Goal: Task Accomplishment & Management: Use online tool/utility

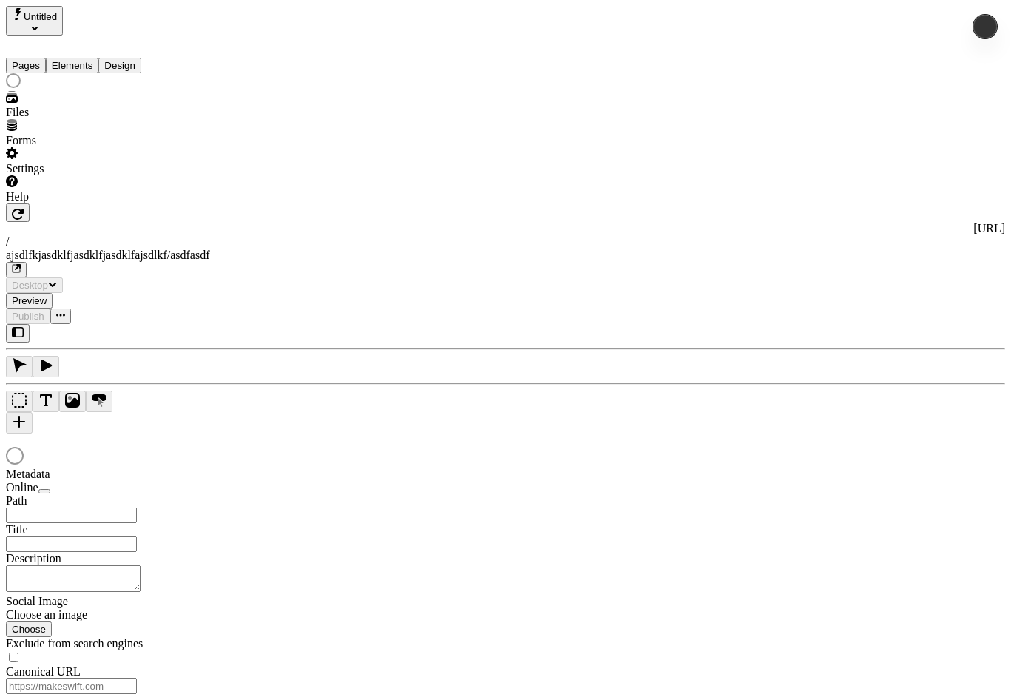
type input "/ajsdlfkjasdklfjasdklfjasdklfajsdlkf/asdfasdf"
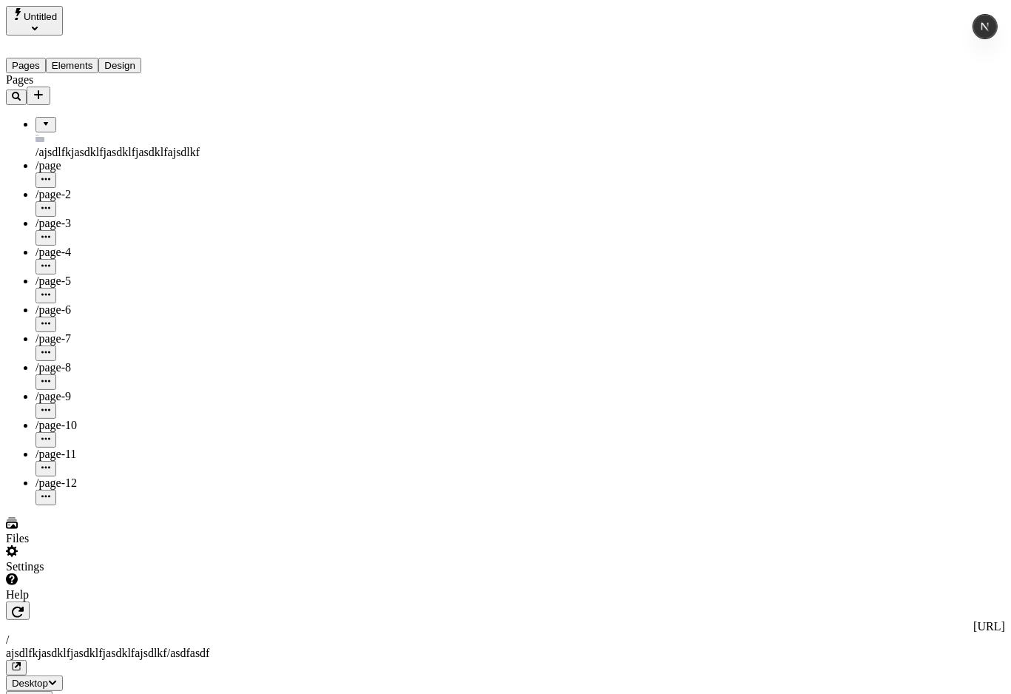
click at [141, 58] on button "Design" at bounding box center [119, 66] width 43 height 16
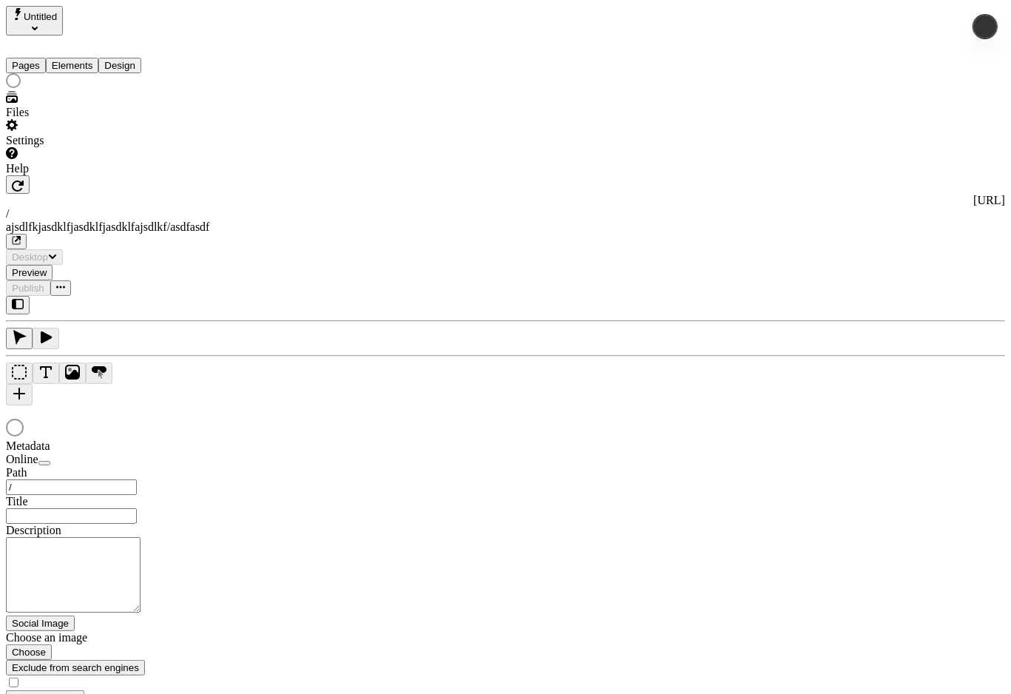
type input "/ajsdlfkjasdklfjasdklfjasdklfajsdlkf/asdfasdf"
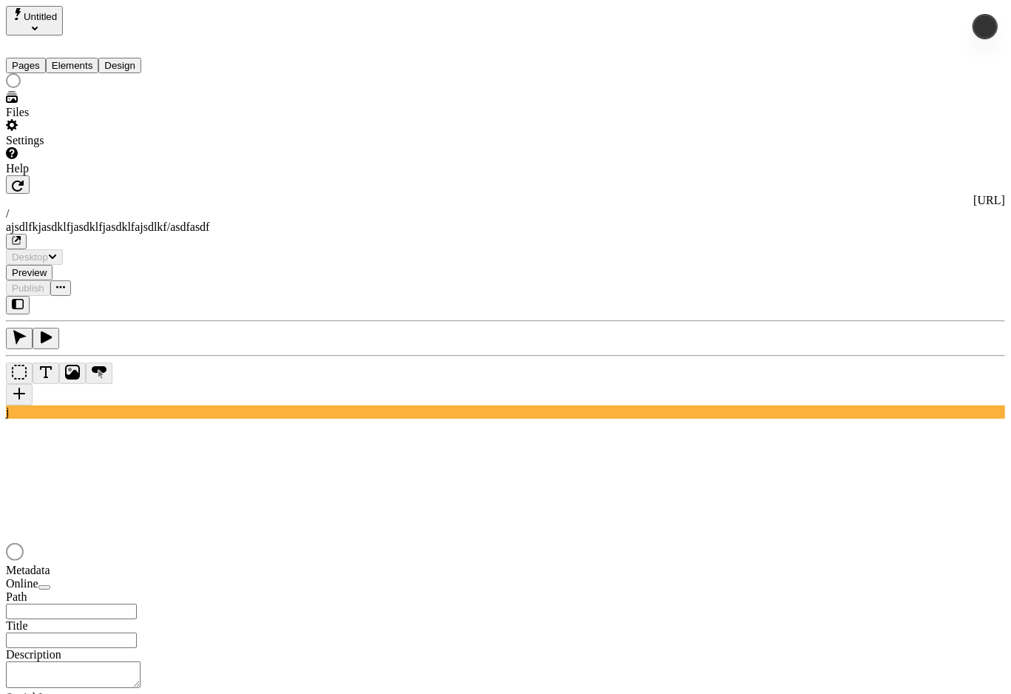
type input "/ajsdlfkjasdklfjasdklfjasdklfajsdlkf/asdfasdf"
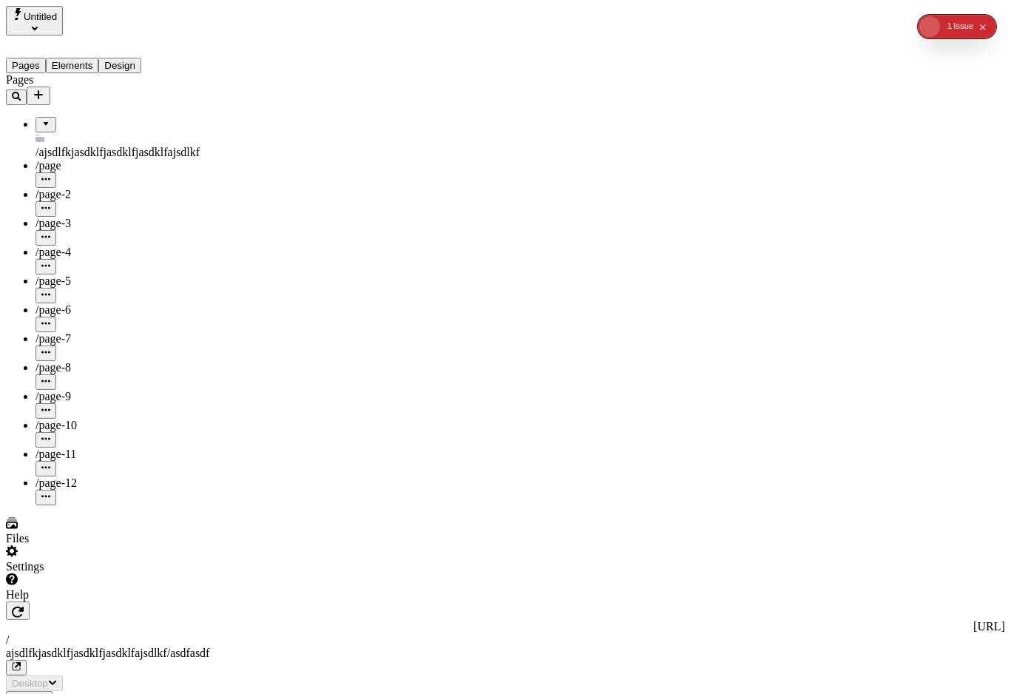
click at [141, 58] on button "Design" at bounding box center [119, 66] width 43 height 16
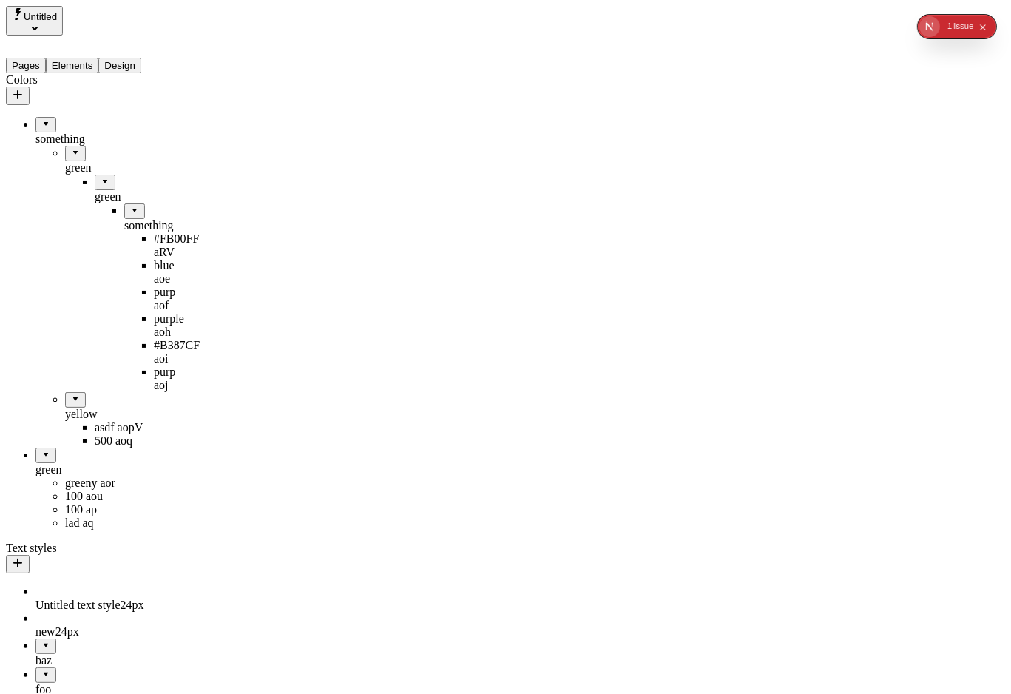
drag, startPoint x: 58, startPoint y: 330, endPoint x: 105, endPoint y: 453, distance: 131.3
drag, startPoint x: 47, startPoint y: 334, endPoint x: 92, endPoint y: 468, distance: 141.5
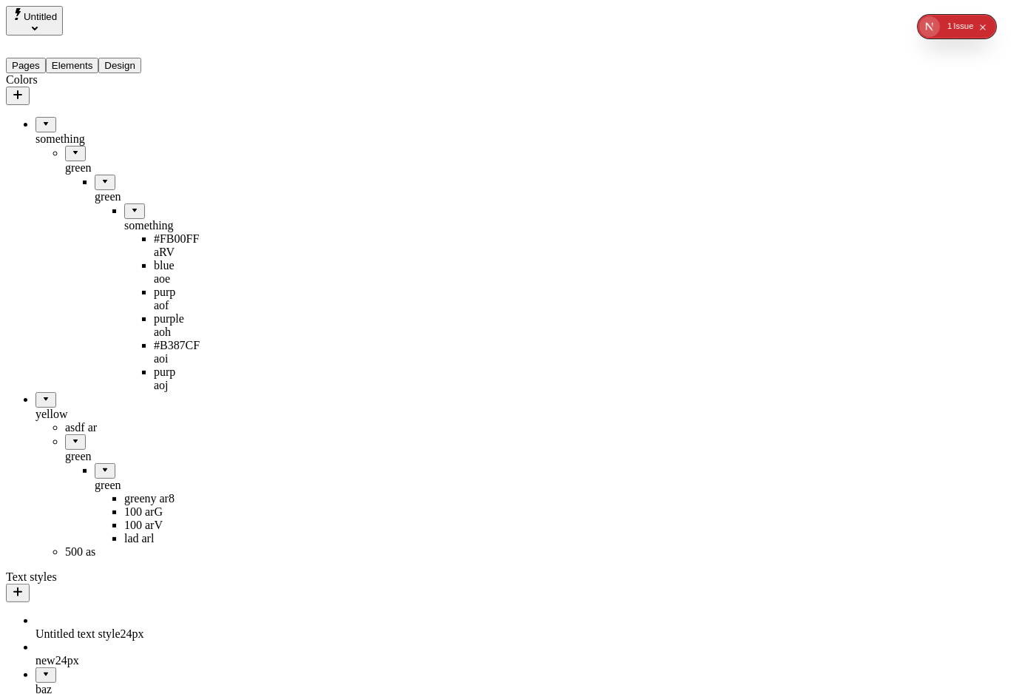
drag, startPoint x: 65, startPoint y: 396, endPoint x: 67, endPoint y: 510, distance: 114.7
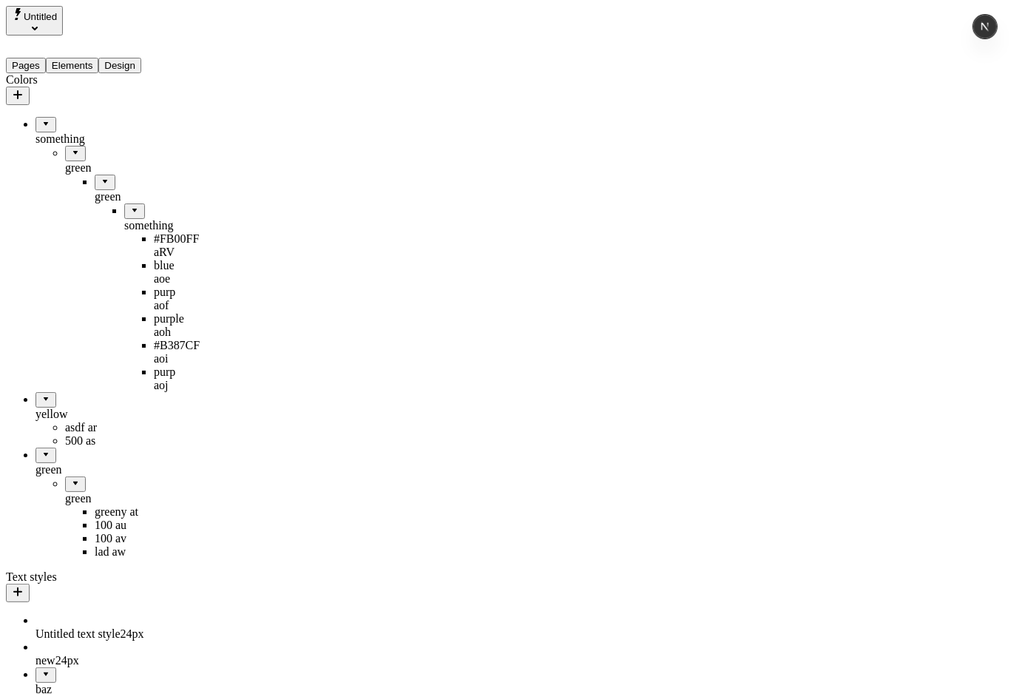
drag, startPoint x: 71, startPoint y: 420, endPoint x: 91, endPoint y: 359, distance: 64.6
drag, startPoint x: 82, startPoint y: 398, endPoint x: 43, endPoint y: 542, distance: 149.5
drag, startPoint x: 78, startPoint y: 432, endPoint x: 125, endPoint y: 362, distance: 84.7
drag, startPoint x: 62, startPoint y: 439, endPoint x: 115, endPoint y: 379, distance: 79.1
drag, startPoint x: 80, startPoint y: 417, endPoint x: 79, endPoint y: 524, distance: 106.5
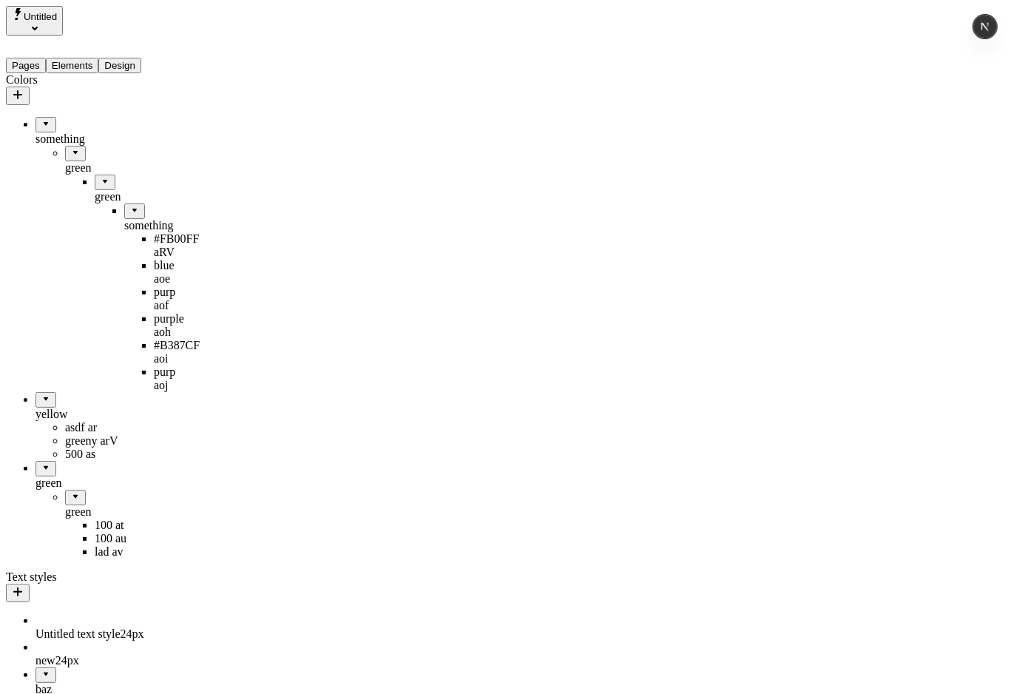
click at [65, 490] on div "green" at bounding box center [124, 504] width 118 height 29
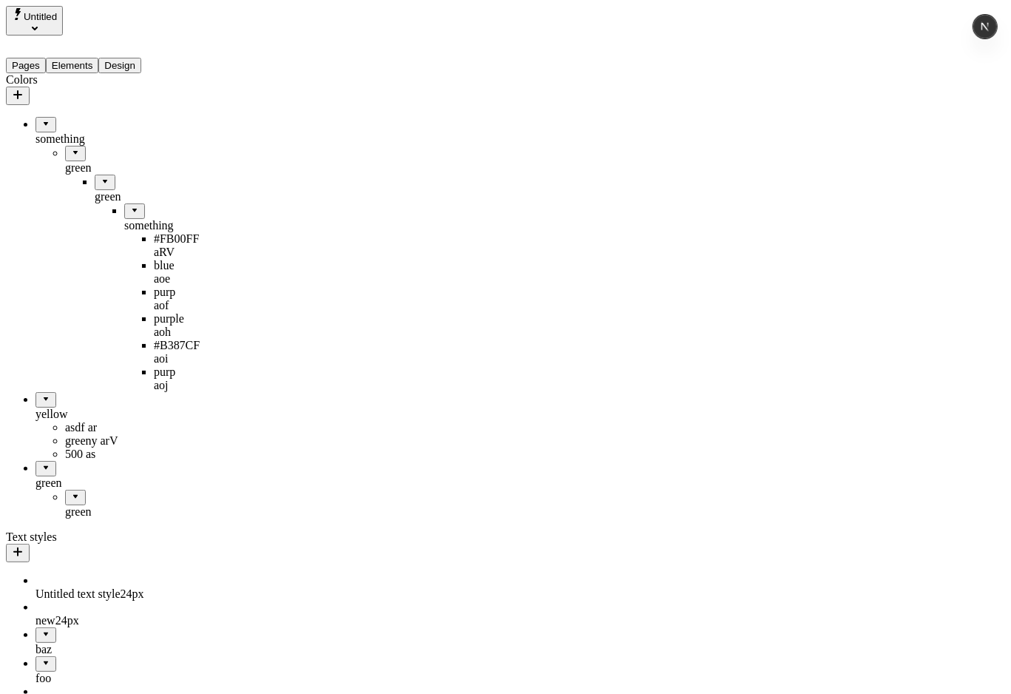
click at [65, 505] on div "green" at bounding box center [124, 511] width 118 height 13
